Goal: Task Accomplishment & Management: Manage account settings

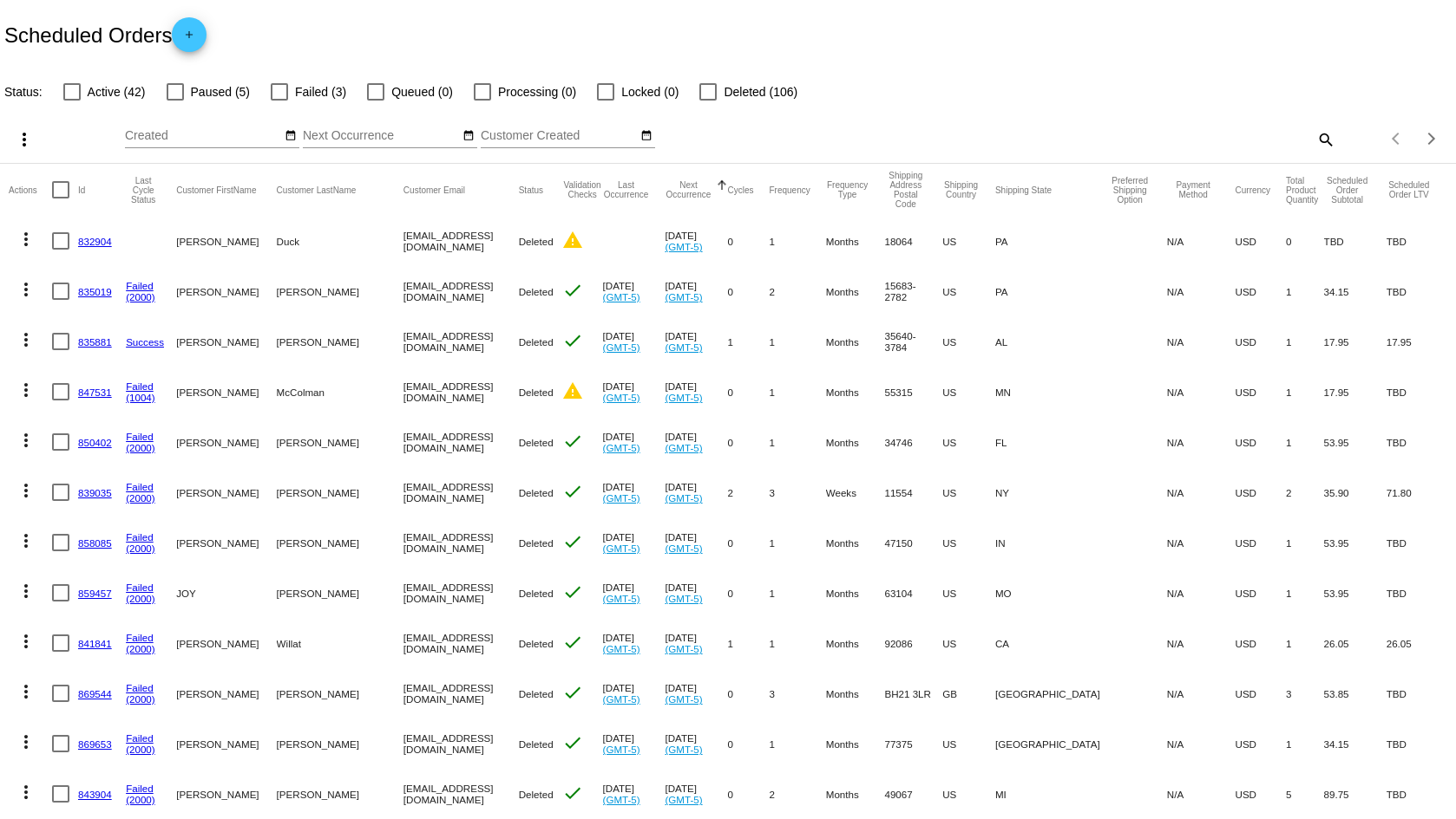
click at [74, 92] on div at bounding box center [72, 91] width 17 height 17
click at [72, 101] on input "Active (42)" at bounding box center [71, 101] width 1 height 1
checkbox input "true"
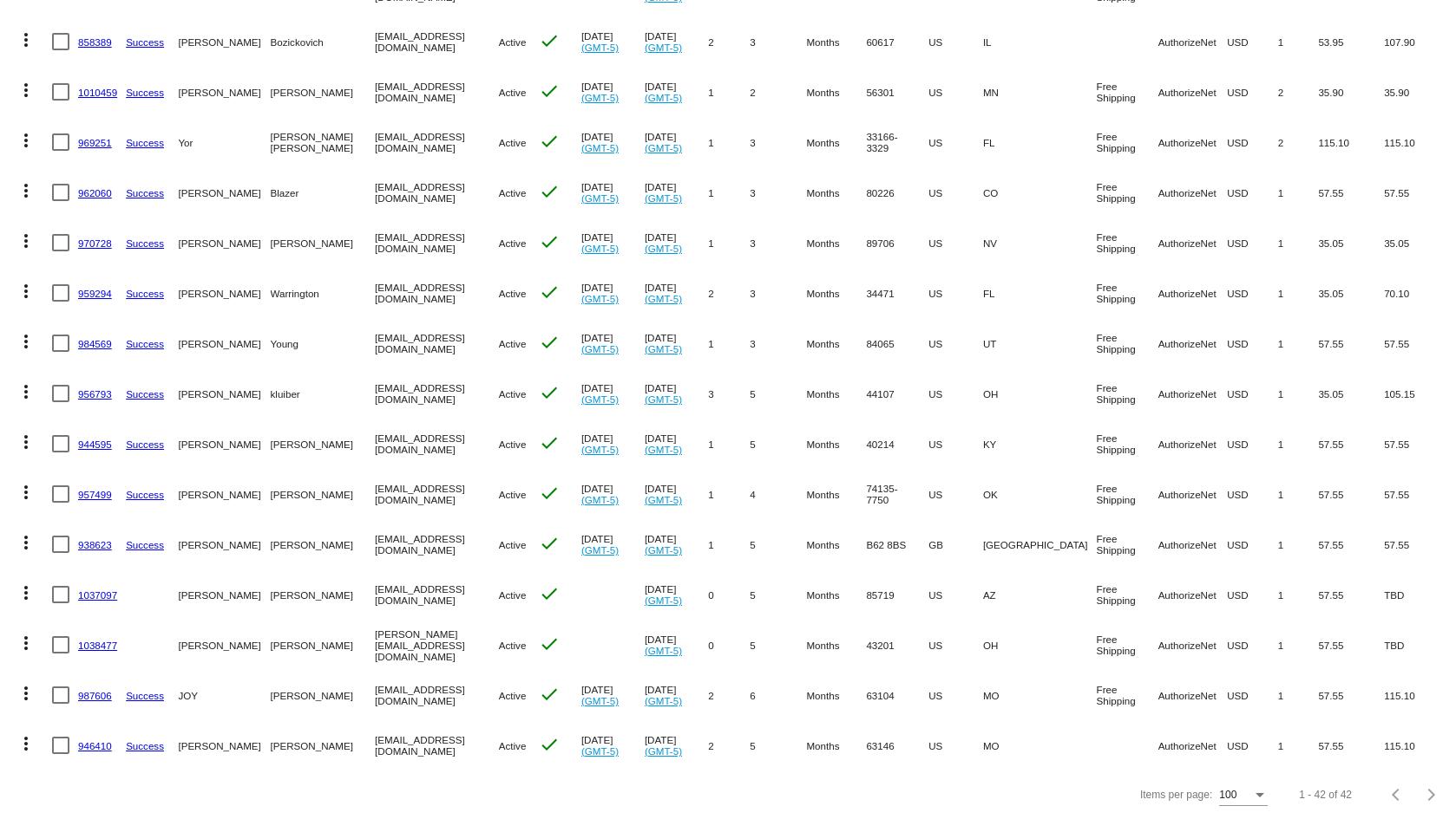
scroll to position [1571, 0]
click at [1252, 792] on div "Items per page:" at bounding box center [1260, 796] width 15 height 13
click at [1126, 809] on div at bounding box center [728, 409] width 1456 height 819
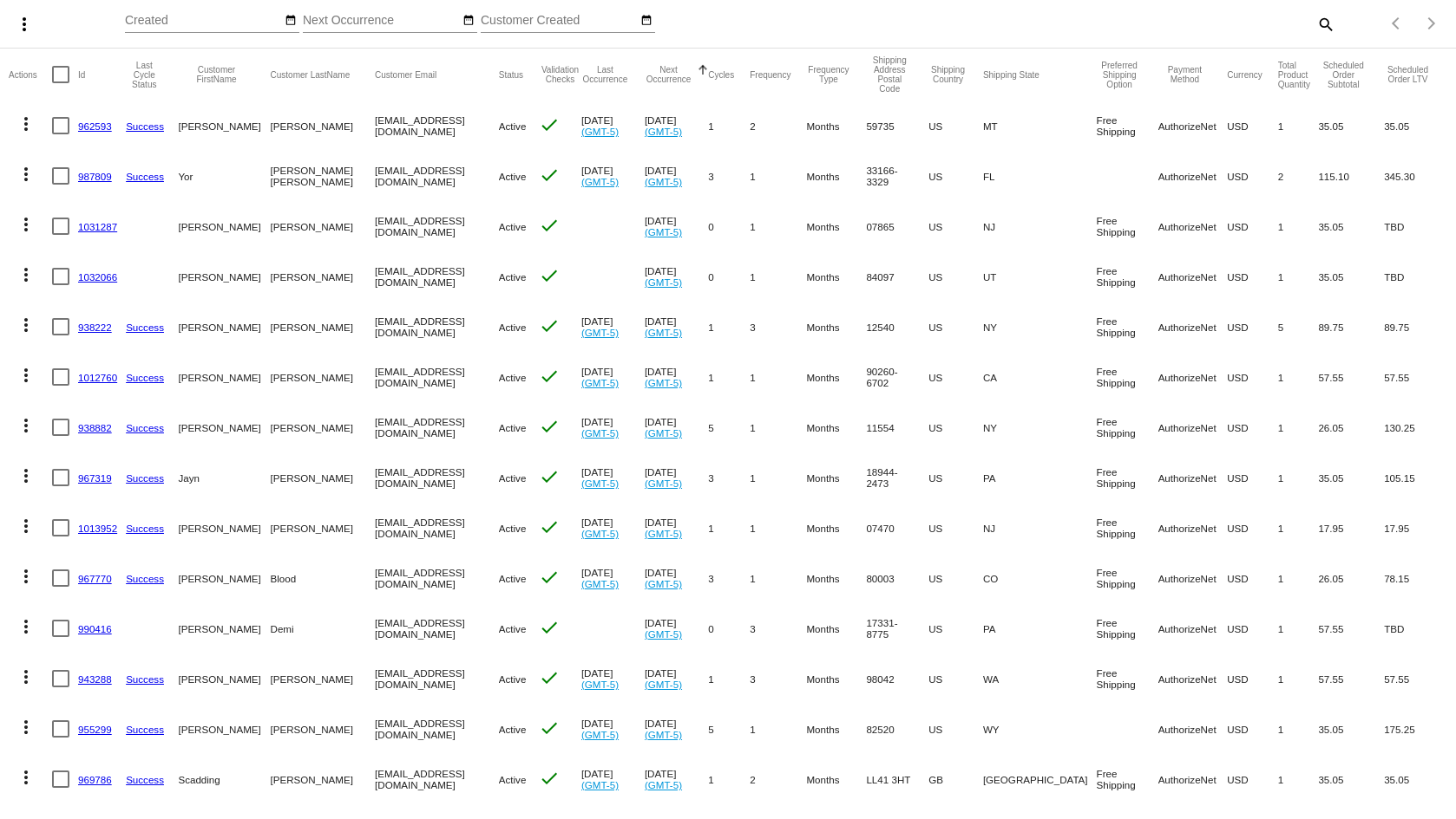
scroll to position [0, 0]
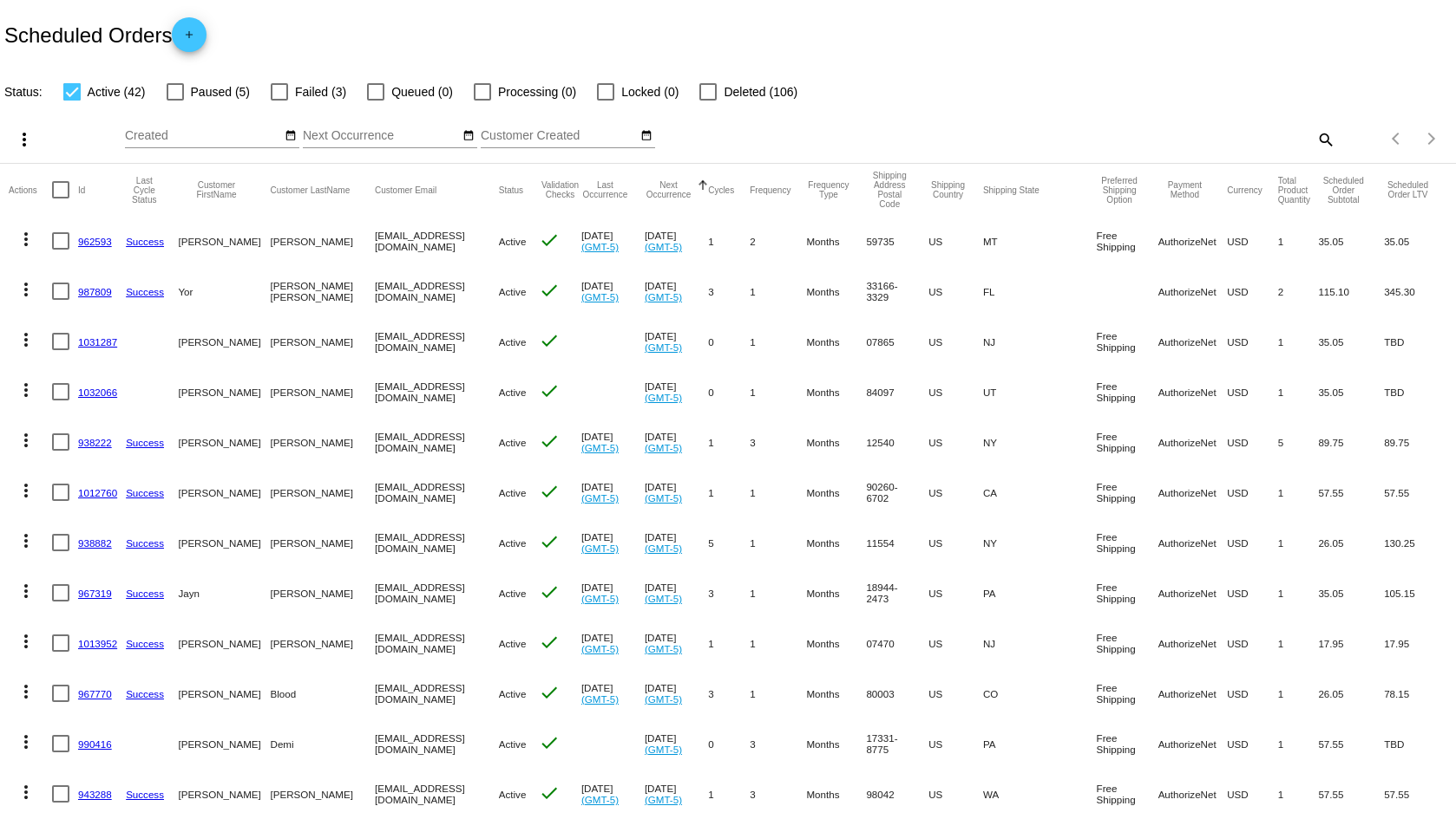
click at [1314, 140] on mat-icon "search" at bounding box center [1325, 140] width 21 height 27
click at [1235, 139] on input "Search" at bounding box center [1153, 136] width 363 height 13
paste input "[EMAIL_ADDRESS][PERSON_NAME][DOMAIN_NAME]"
type input "[EMAIL_ADDRESS][PERSON_NAME][DOMAIN_NAME]"
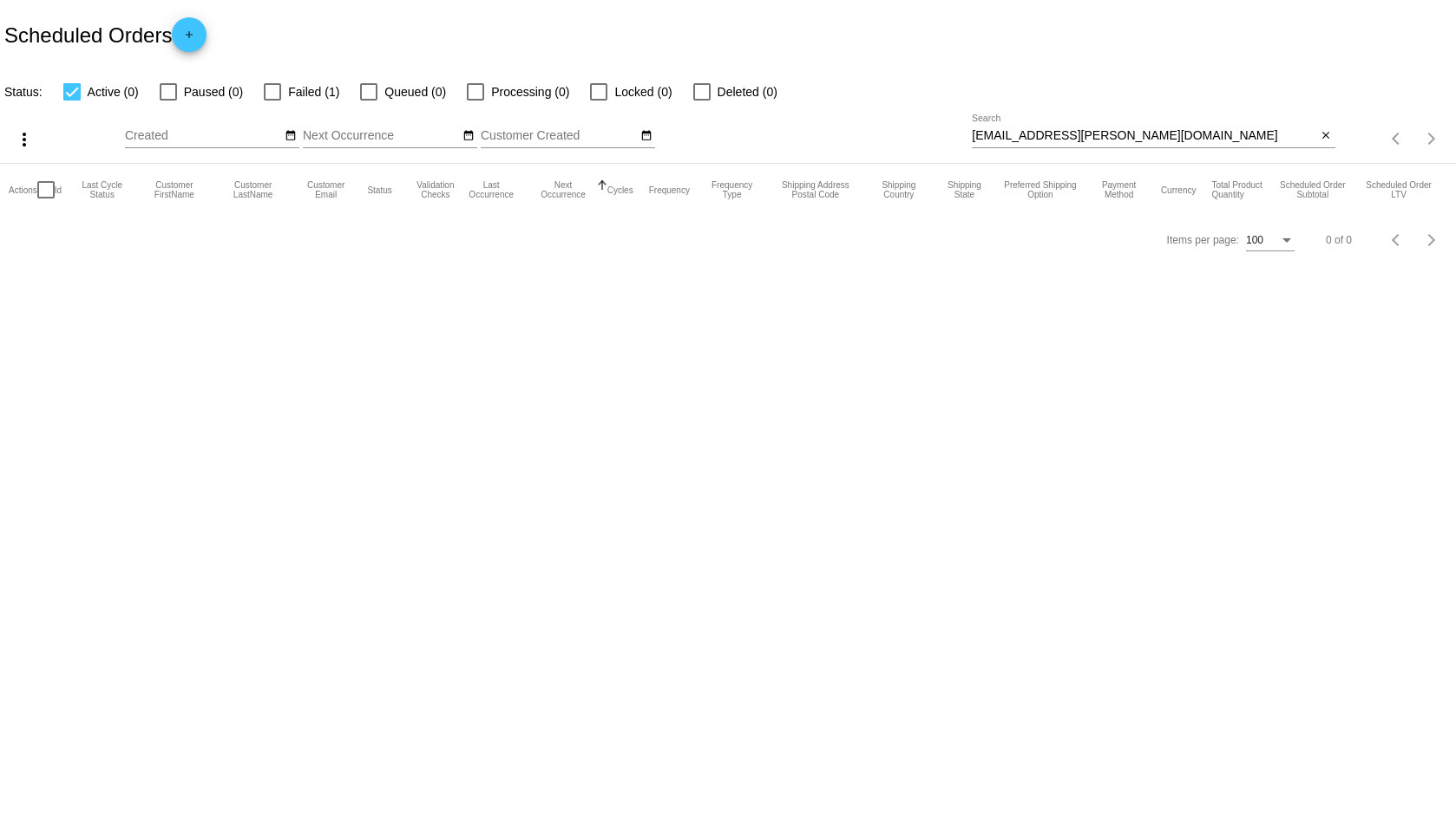
click at [267, 89] on div at bounding box center [273, 91] width 17 height 17
click at [272, 101] on input "Failed (1)" at bounding box center [272, 101] width 1 height 1
checkbox input "true"
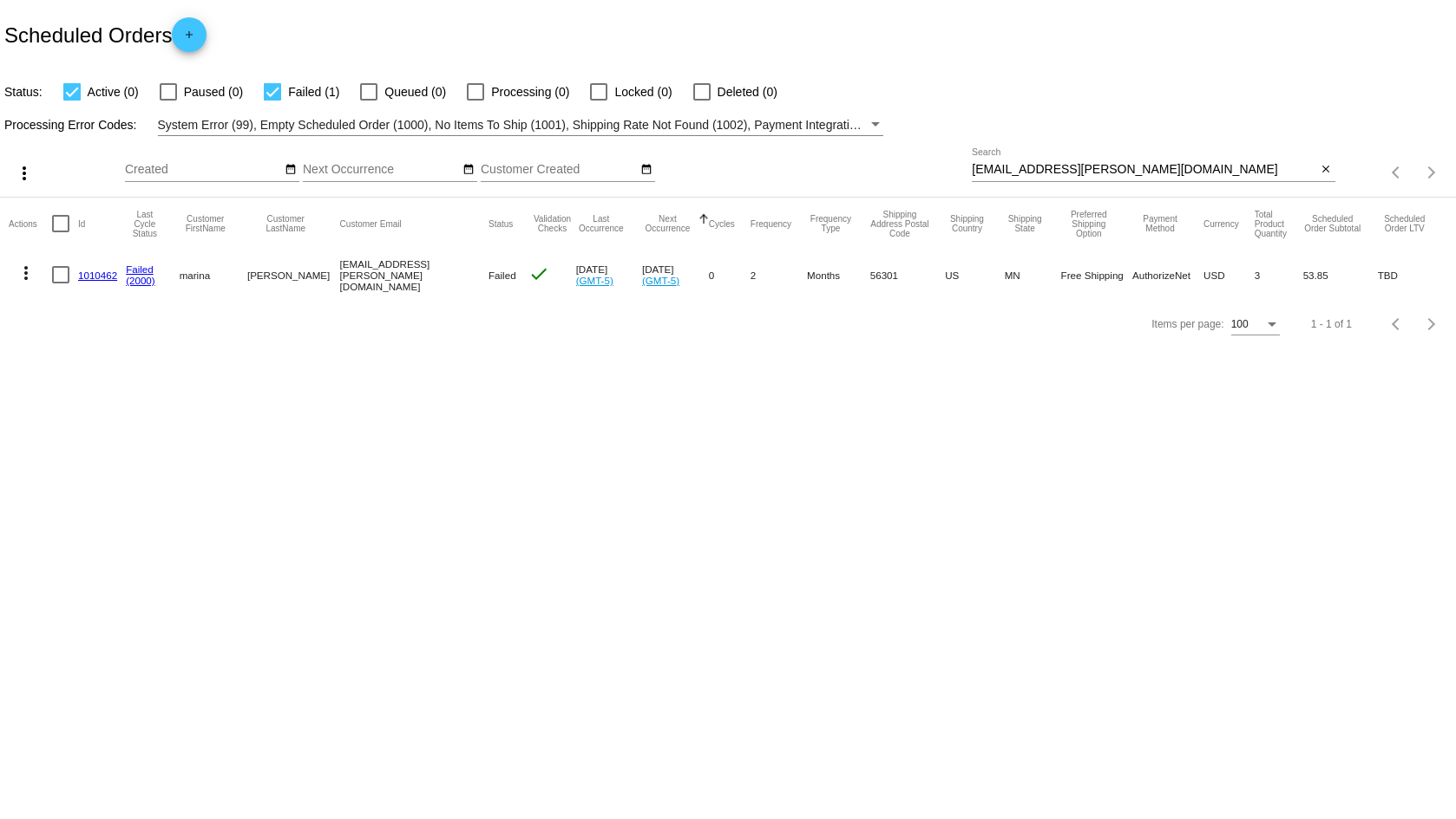
click at [90, 272] on link "1010462" at bounding box center [97, 275] width 39 height 12
